Goal: Transaction & Acquisition: Purchase product/service

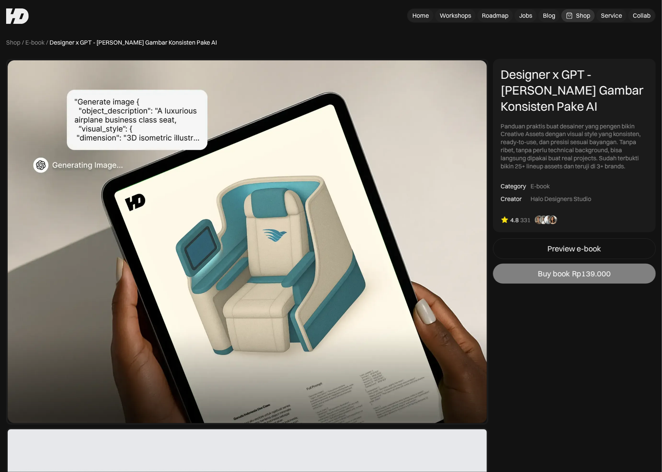
click at [559, 274] on div "Buy book" at bounding box center [554, 273] width 32 height 9
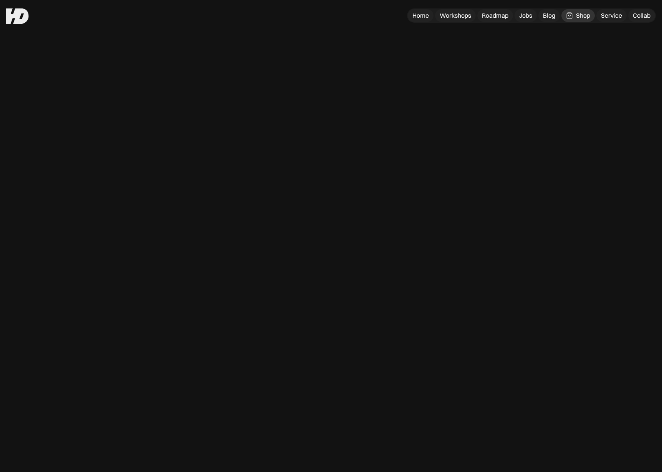
scroll to position [15, 0]
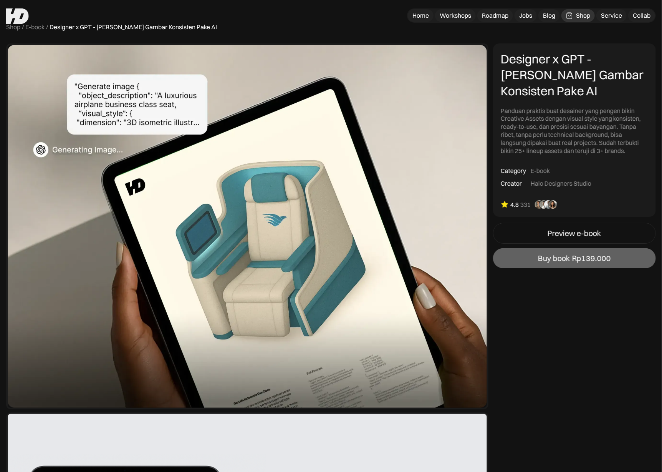
click at [552, 207] on img at bounding box center [546, 204] width 28 height 9
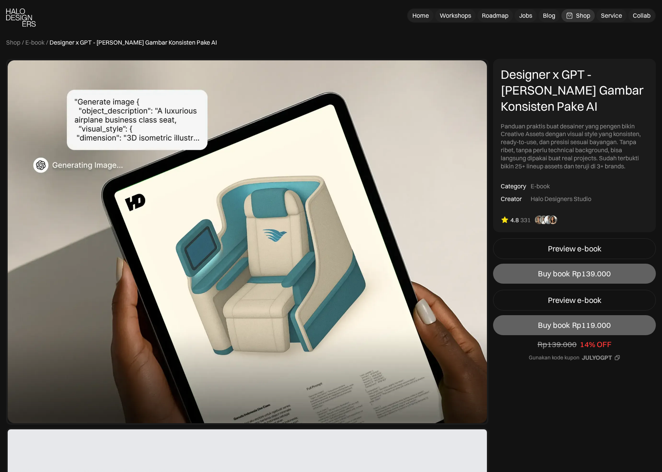
scroll to position [688, 0]
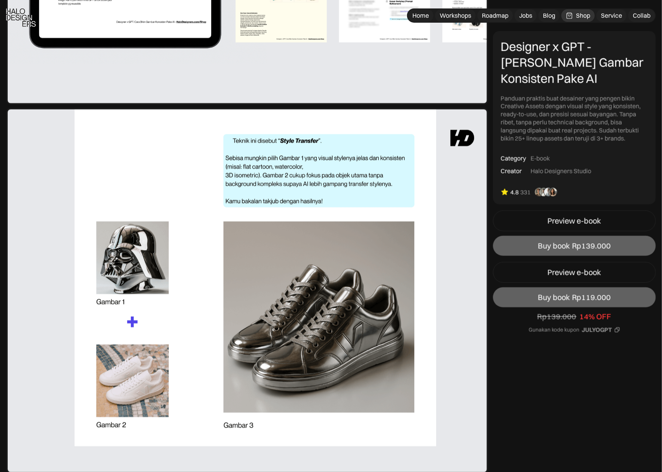
click at [465, 220] on img at bounding box center [247, 291] width 482 height 366
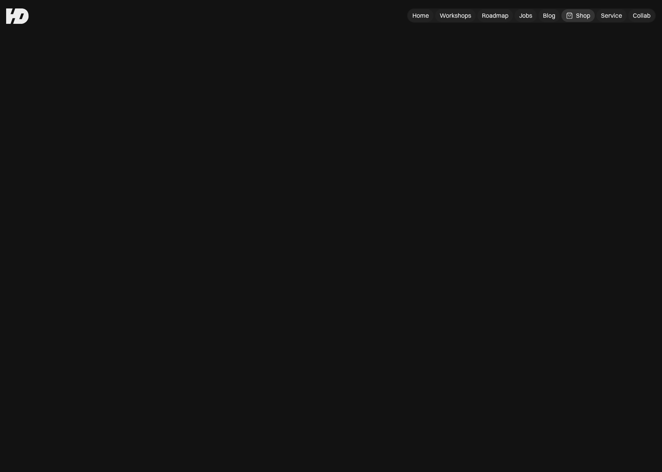
scroll to position [703, 0]
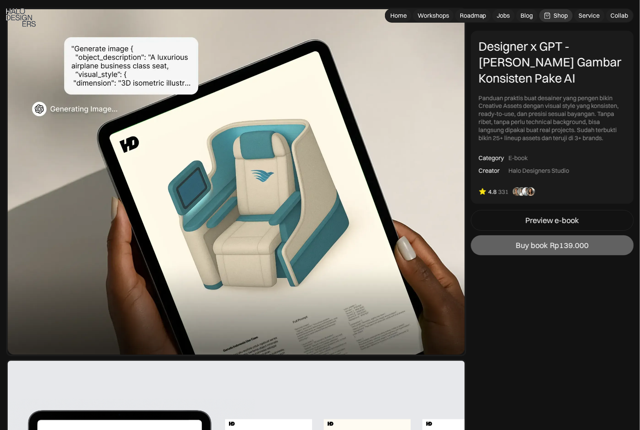
scroll to position [52, 0]
